Goal: Navigation & Orientation: Understand site structure

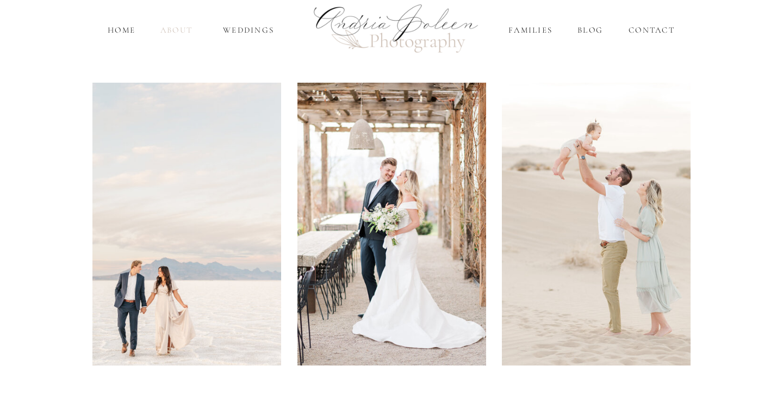
click at [179, 32] on nav "About" at bounding box center [177, 30] width 38 height 13
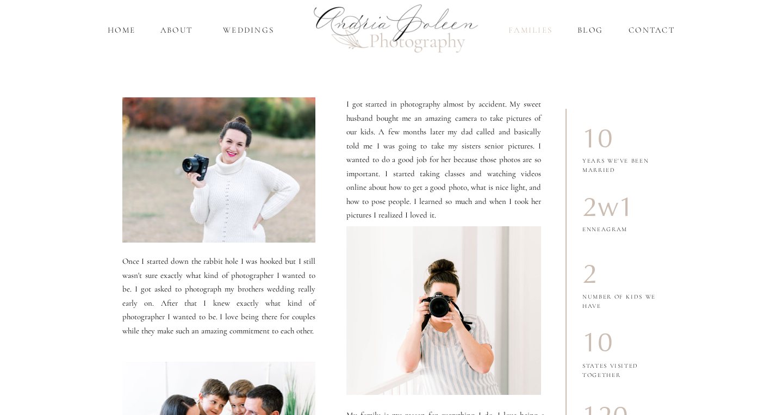
click at [513, 34] on nav "Families" at bounding box center [530, 30] width 47 height 13
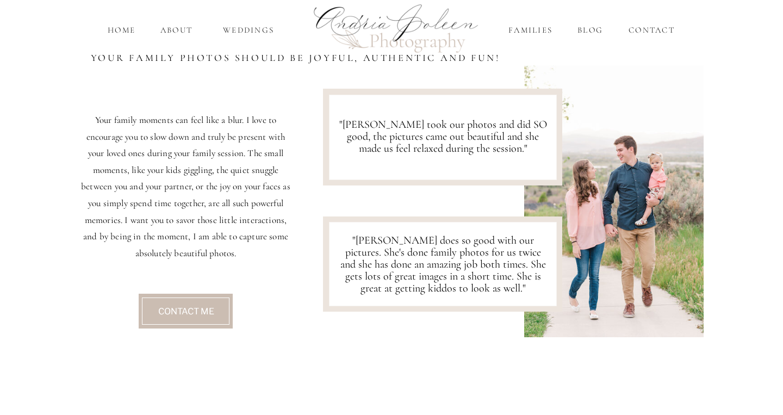
scroll to position [389, 0]
click at [244, 33] on nav "Weddings" at bounding box center [248, 30] width 64 height 13
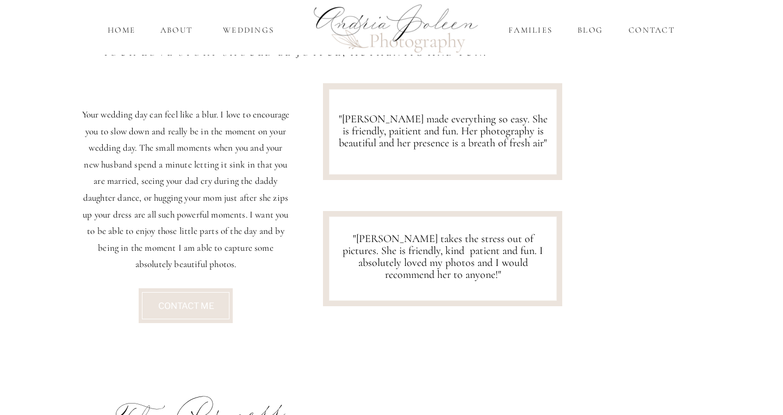
scroll to position [668, 0]
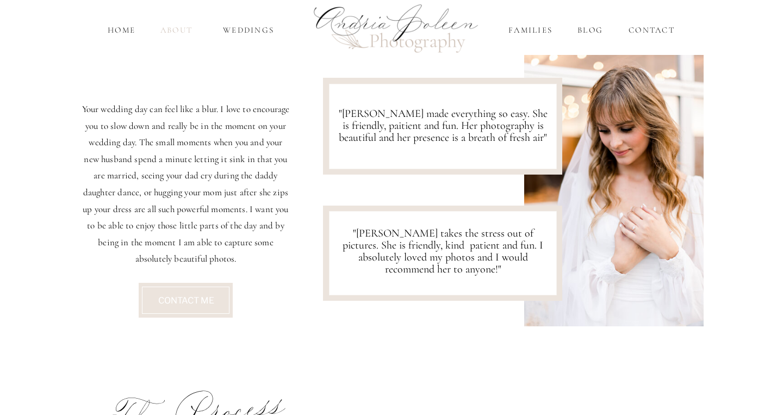
click at [173, 27] on nav "About" at bounding box center [177, 30] width 38 height 13
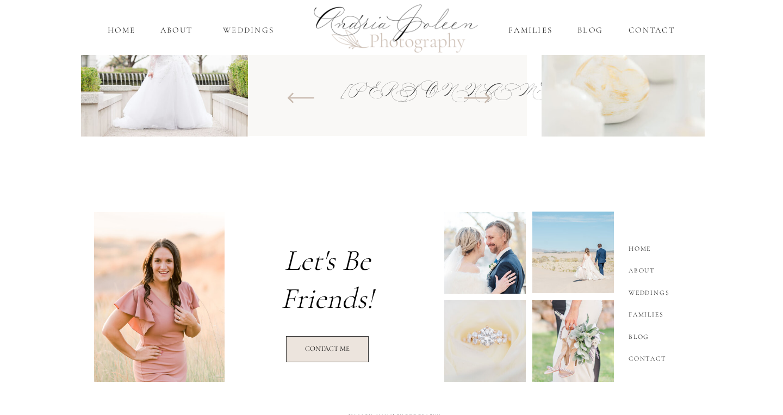
scroll to position [1470, 0]
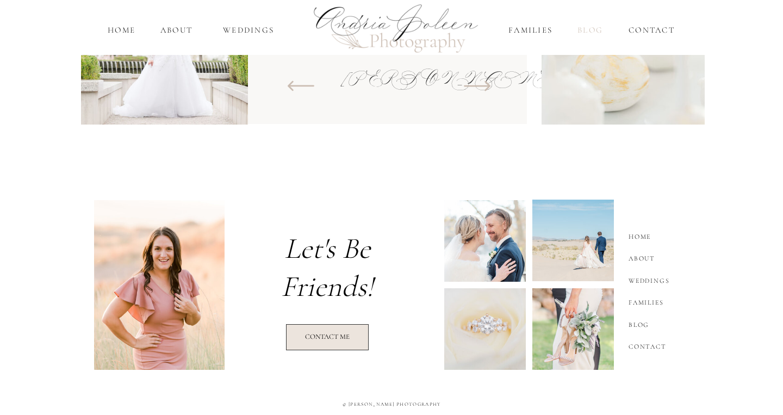
click at [588, 35] on nav "Blog" at bounding box center [590, 30] width 30 height 13
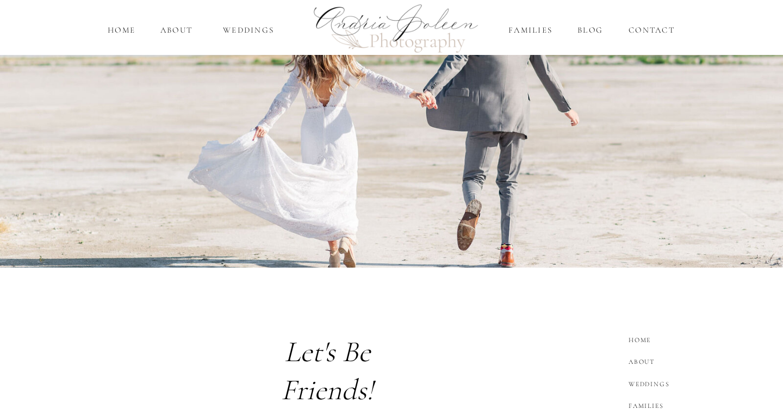
scroll to position [2248, 0]
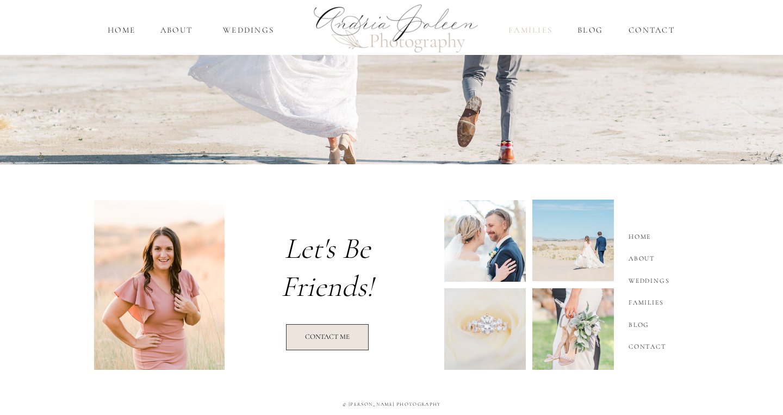
click at [522, 30] on nav "Families" at bounding box center [530, 30] width 47 height 13
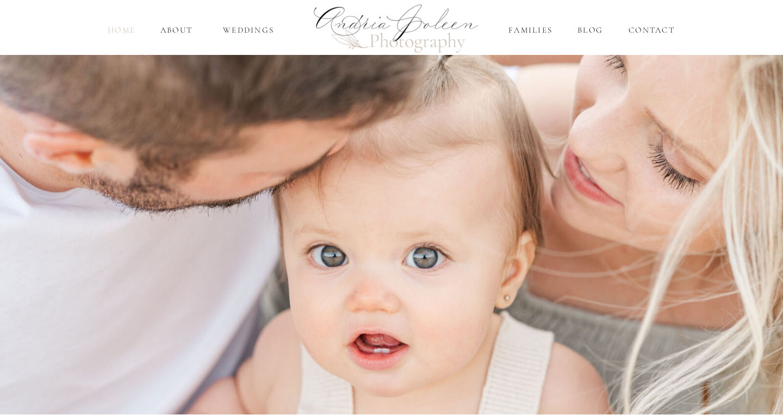
click at [131, 34] on nav "home" at bounding box center [121, 30] width 31 height 13
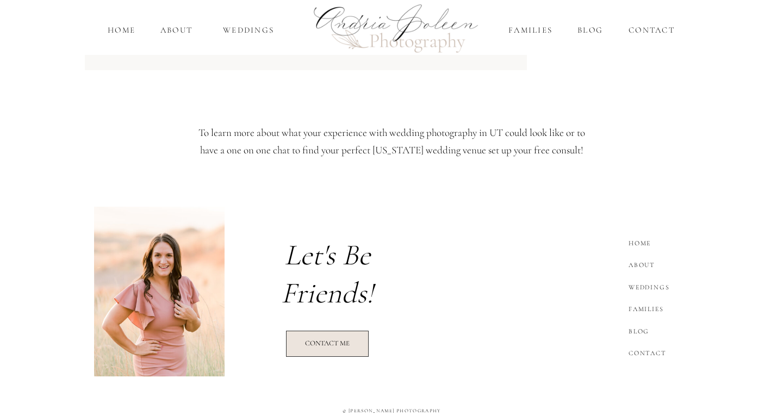
scroll to position [1476, 0]
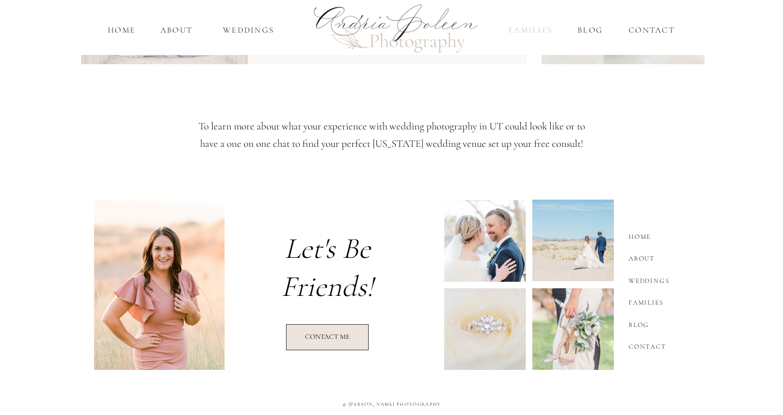
click at [527, 31] on nav "Families" at bounding box center [530, 30] width 47 height 13
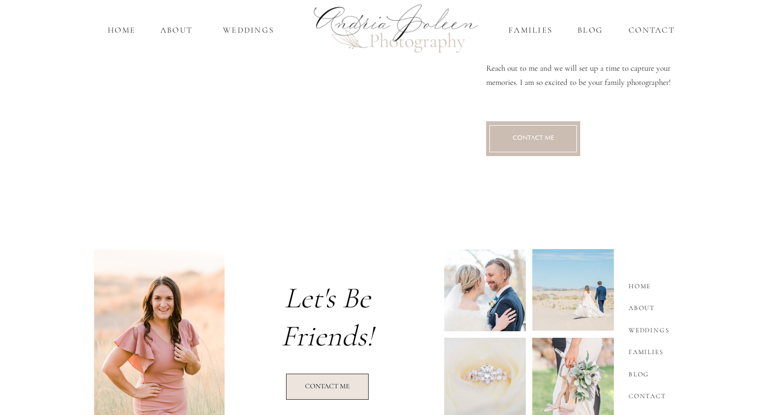
scroll to position [980, 0]
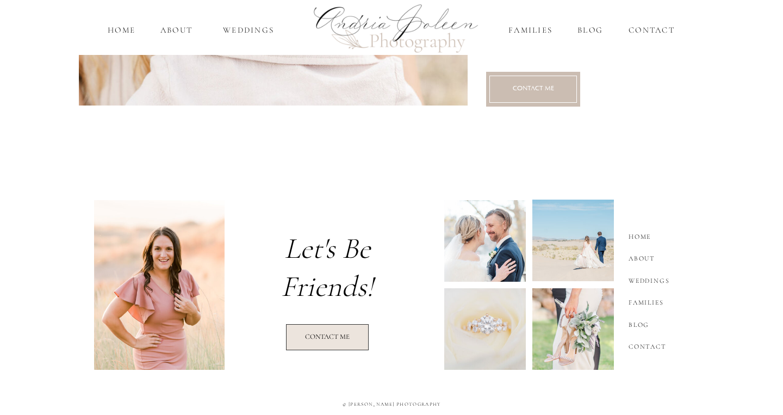
click at [488, 263] on div at bounding box center [485, 241] width 82 height 82
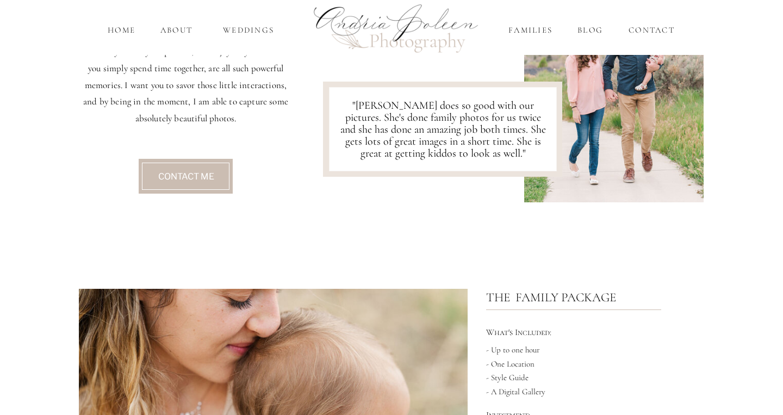
scroll to position [0, 0]
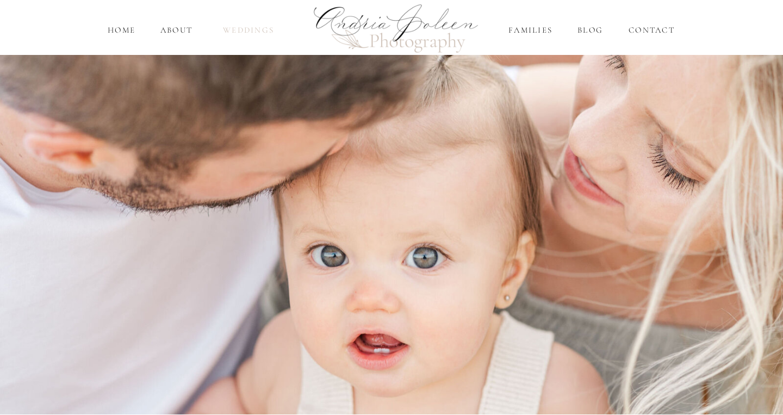
click at [258, 29] on nav "Weddings" at bounding box center [248, 30] width 64 height 13
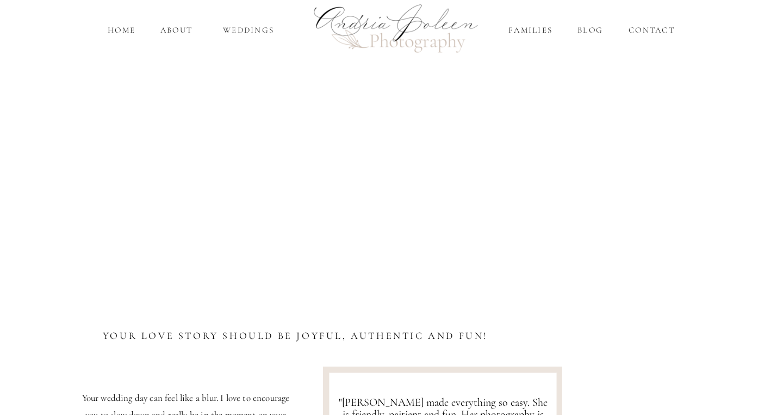
scroll to position [420, 0]
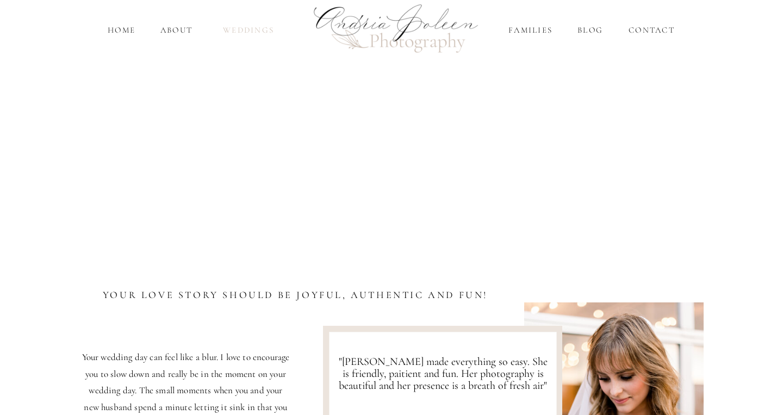
click at [263, 32] on nav "Weddings" at bounding box center [248, 30] width 64 height 13
click at [187, 33] on nav "About" at bounding box center [177, 30] width 38 height 13
